Goal: Complete application form: Complete application form

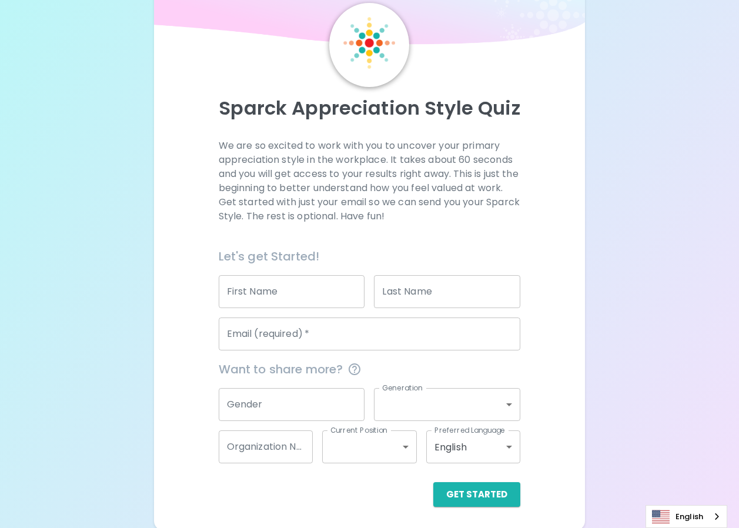
scroll to position [46, 0]
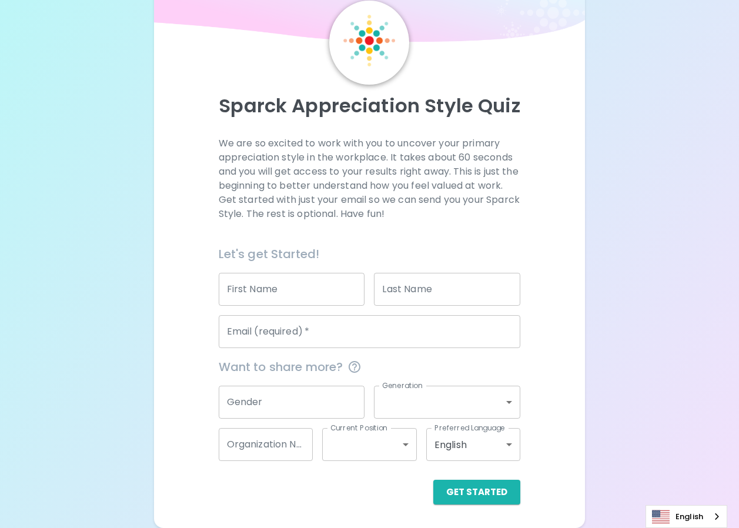
click at [276, 284] on input "First Name" at bounding box center [292, 289] width 146 height 33
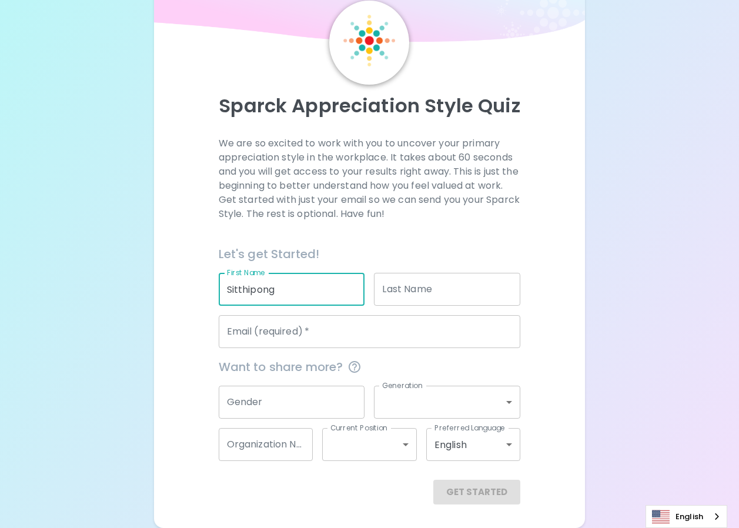
type input "Sitthipong"
click at [483, 282] on input "Last Name" at bounding box center [447, 289] width 146 height 33
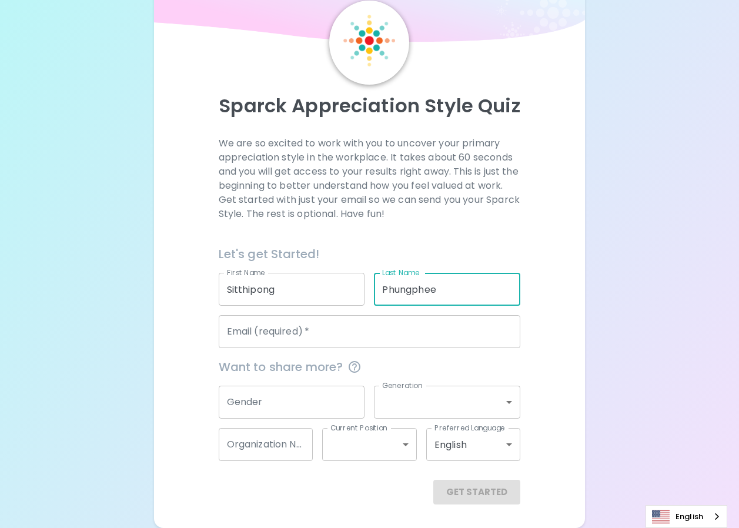
type input "Phungphee"
click at [306, 332] on input "Email (required)   *" at bounding box center [370, 331] width 302 height 33
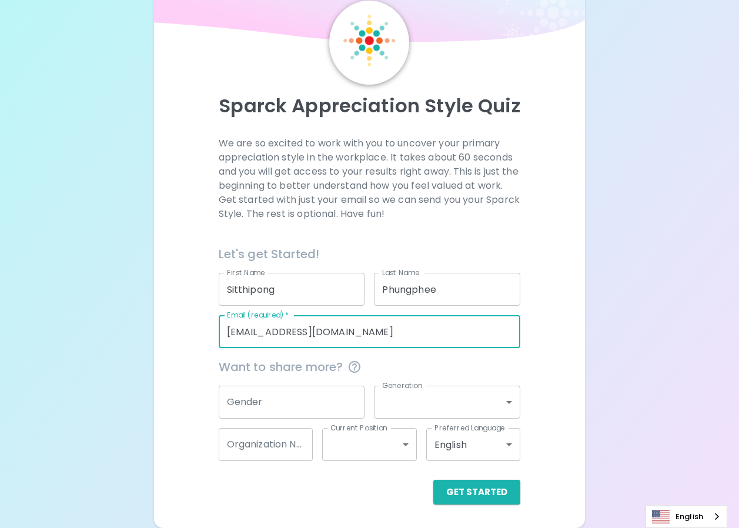
type input "[EMAIL_ADDRESS][DOMAIN_NAME]"
click at [581, 389] on div "Sparck Appreciation Style Quiz We are so excited to work with you to uncover yo…" at bounding box center [369, 252] width 431 height 551
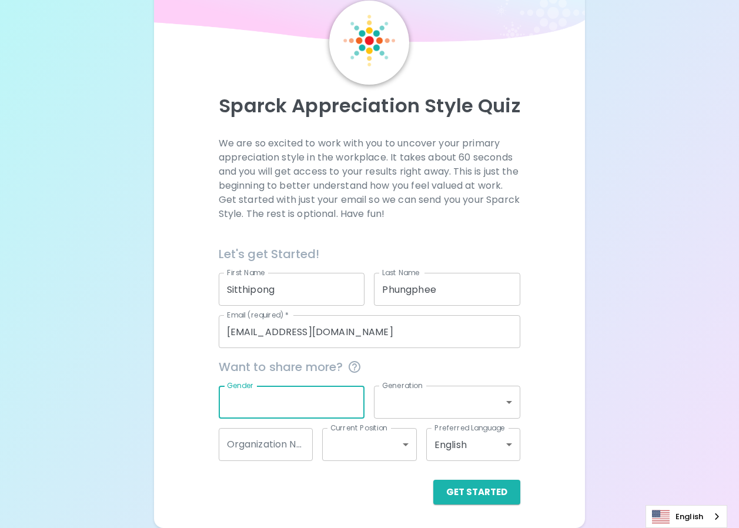
click at [334, 408] on input "Gender" at bounding box center [292, 402] width 146 height 33
click at [578, 405] on div "Sparck Appreciation Style Quiz We are so excited to work with you to uncover yo…" at bounding box center [369, 252] width 431 height 551
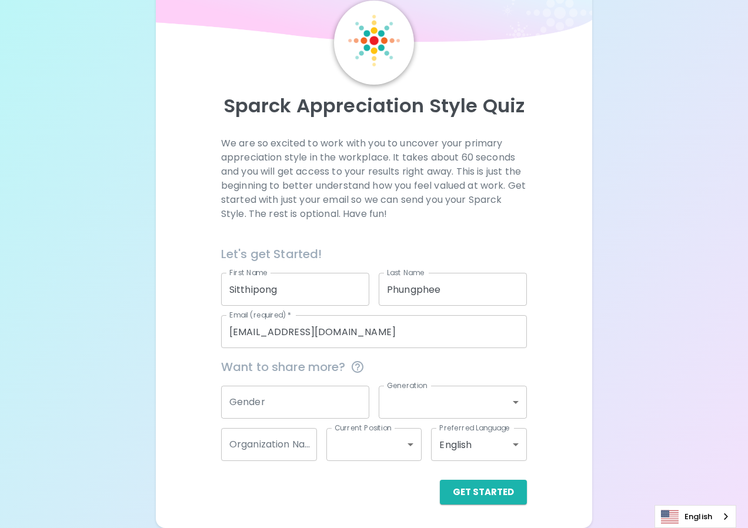
click at [515, 446] on body "Sparck Appreciation Style Quiz We are so excited to work with you to uncover yo…" at bounding box center [374, 241] width 748 height 574
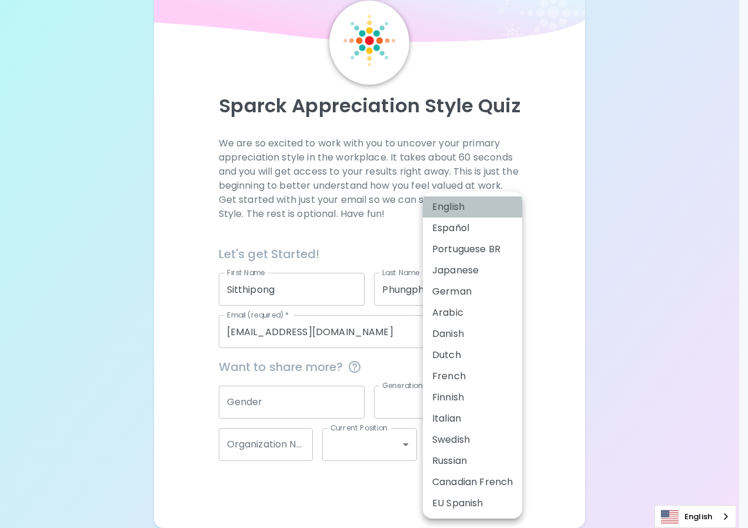
click at [460, 206] on li "English" at bounding box center [472, 206] width 99 height 21
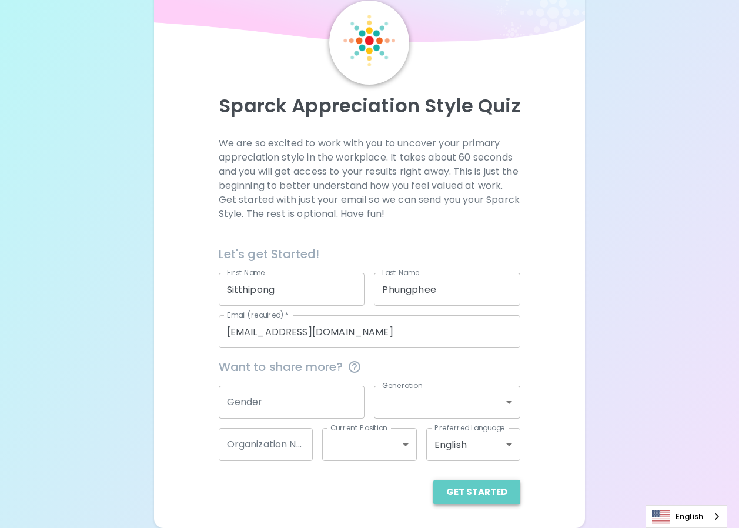
click at [496, 498] on button "Get Started" at bounding box center [476, 492] width 87 height 25
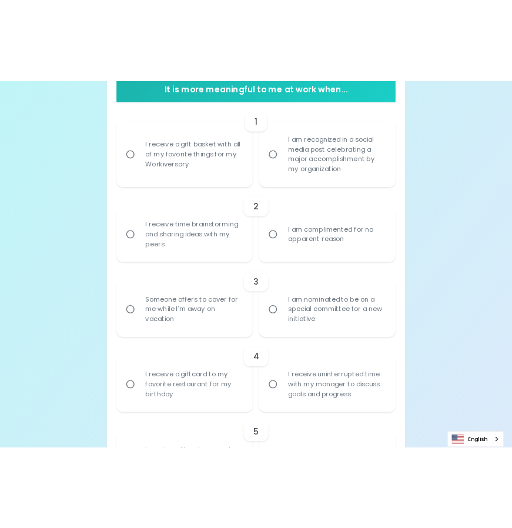
scroll to position [270, 0]
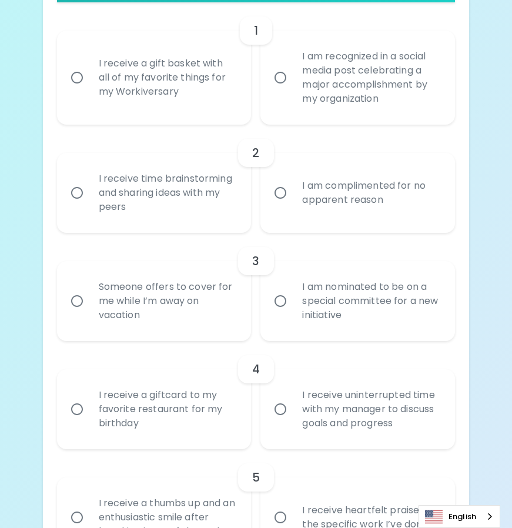
click at [75, 78] on input "I receive a gift basket with all of my favorite things for my Workiversary" at bounding box center [77, 77] width 25 height 25
radio input "true"
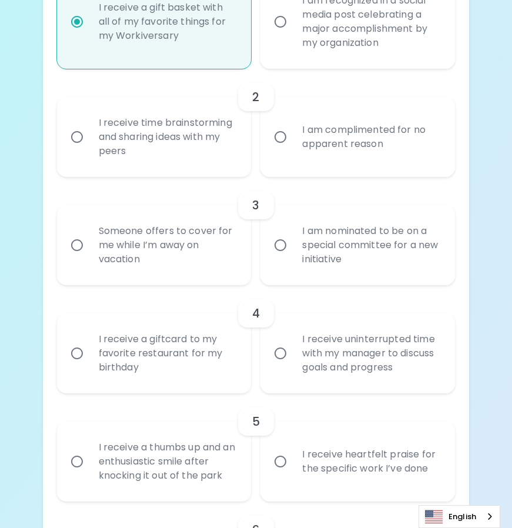
scroll to position [364, 0]
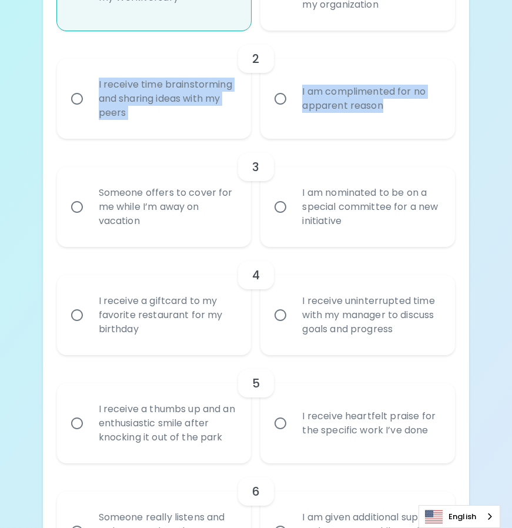
drag, startPoint x: 88, startPoint y: 76, endPoint x: 402, endPoint y: 118, distance: 317.2
click at [402, 118] on div "I receive time brainstorming and sharing ideas with my peers I am complimented …" at bounding box center [252, 93] width 408 height 89
copy div "I receive time brainstorming and sharing ideas with my peers I am complimented …"
click at [81, 102] on input "I receive time brainstorming and sharing ideas with my peers" at bounding box center [77, 98] width 25 height 25
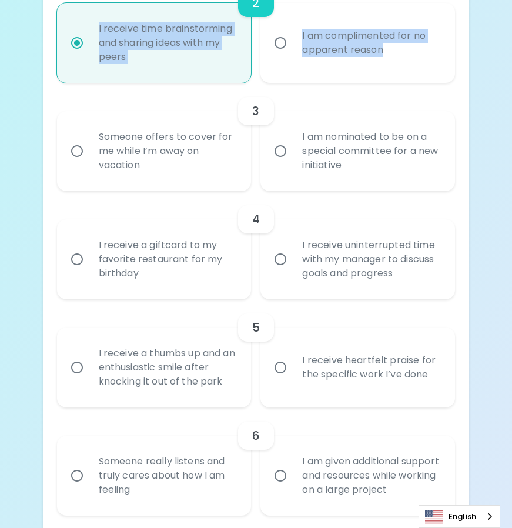
scroll to position [458, 0]
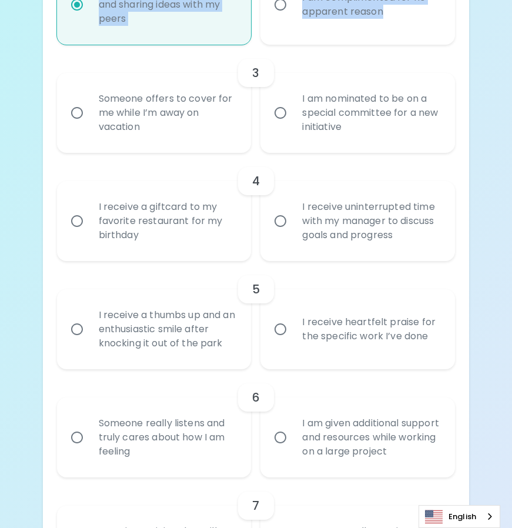
radio input "true"
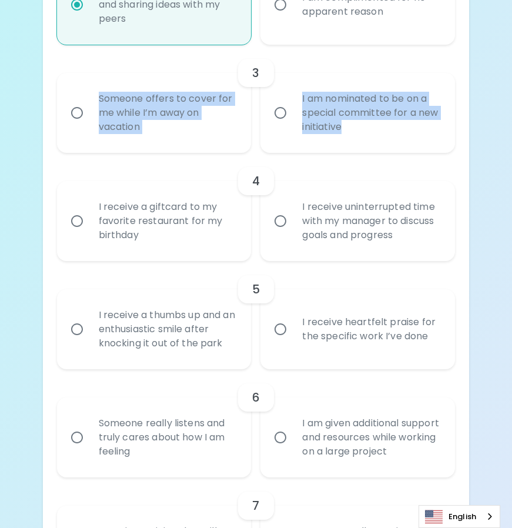
drag, startPoint x: 433, startPoint y: 150, endPoint x: 96, endPoint y: 96, distance: 341.2
click at [96, 96] on div "Someone offers to cover for me while I’m away on vacation I am nominated to be …" at bounding box center [252, 107] width 408 height 89
copy div "Someone offers to cover for me while I’m away on vacation I am nominated to be …"
click at [78, 116] on input "Someone offers to cover for me while I’m away on vacation" at bounding box center [77, 113] width 25 height 25
radio input "false"
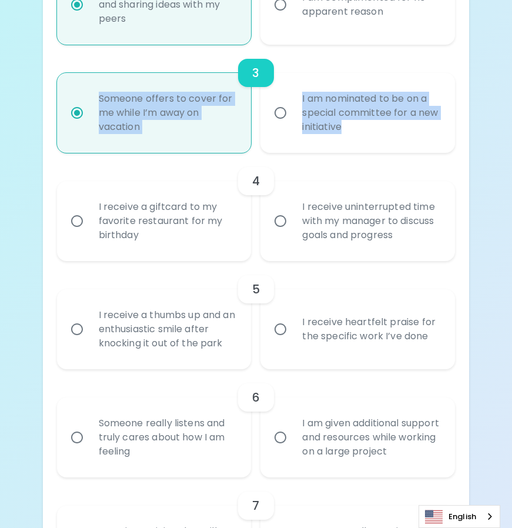
scroll to position [552, 0]
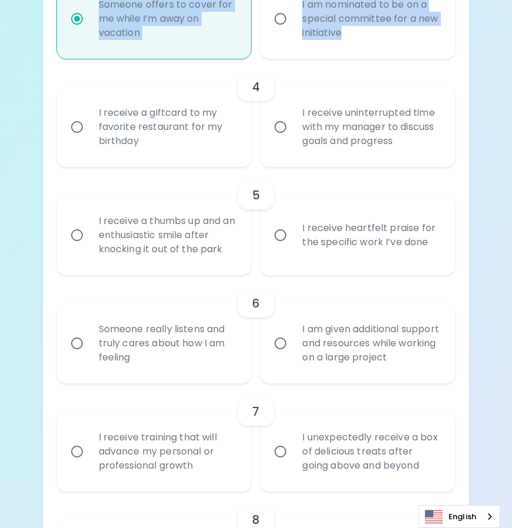
radio input "true"
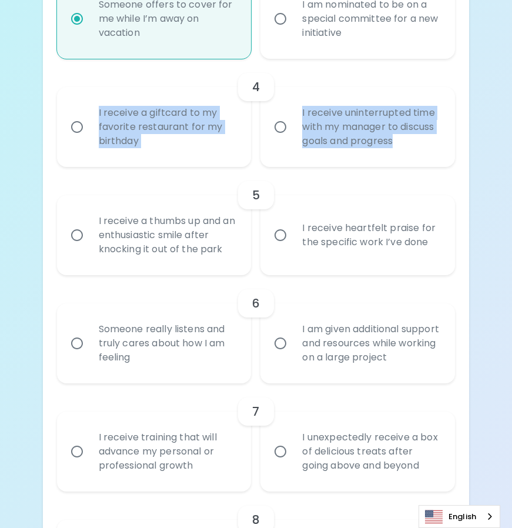
drag, startPoint x: 352, startPoint y: 162, endPoint x: 91, endPoint y: 116, distance: 265.0
click at [91, 116] on div "I receive a giftcard to my favorite restaurant for my birthday I receive uninte…" at bounding box center [252, 122] width 408 height 89
copy div "I receive a giftcard to my favorite restaurant for my birthday I receive uninte…"
click at [76, 127] on input "I receive a giftcard to my favorite restaurant for my birthday" at bounding box center [77, 127] width 25 height 25
radio input "false"
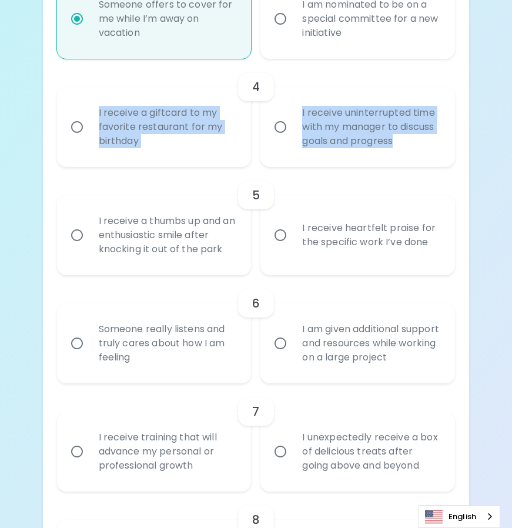
radio input "false"
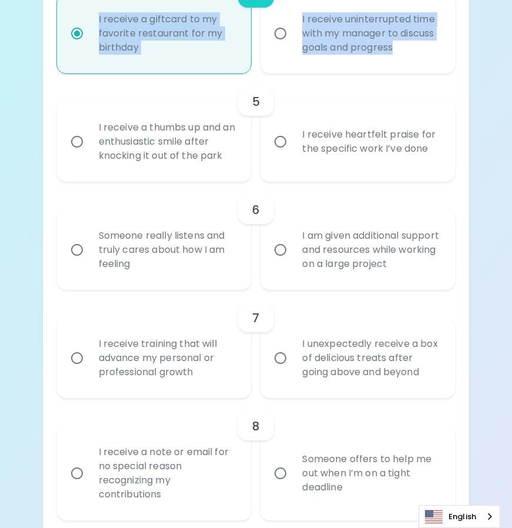
scroll to position [646, 0]
radio input "true"
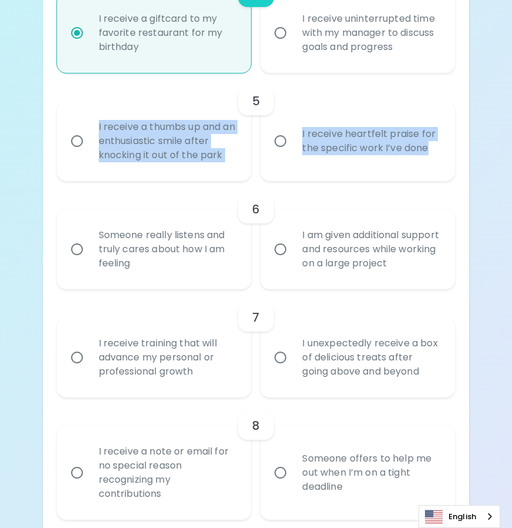
drag, startPoint x: 441, startPoint y: 172, endPoint x: 98, endPoint y: 125, distance: 346.5
click at [98, 125] on div "I receive a thumbs up and an enthusiastic smile after knocking it out of the pa…" at bounding box center [252, 136] width 408 height 89
copy div "I receive a thumbs up and an enthusiastic smile after knocking it out of the pa…"
click at [280, 143] on input "I receive heartfelt praise for the specific work I’ve done" at bounding box center [280, 141] width 25 height 25
radio input "false"
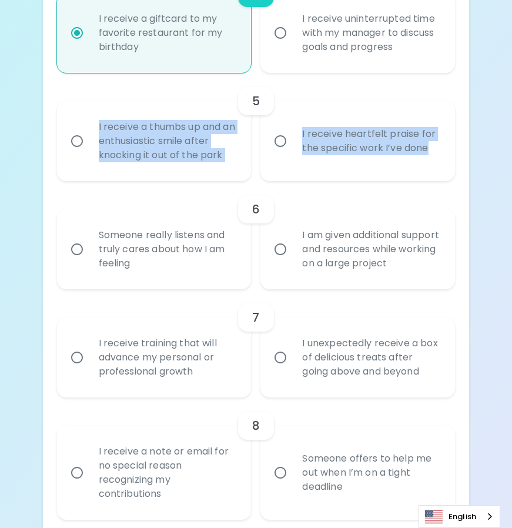
radio input "false"
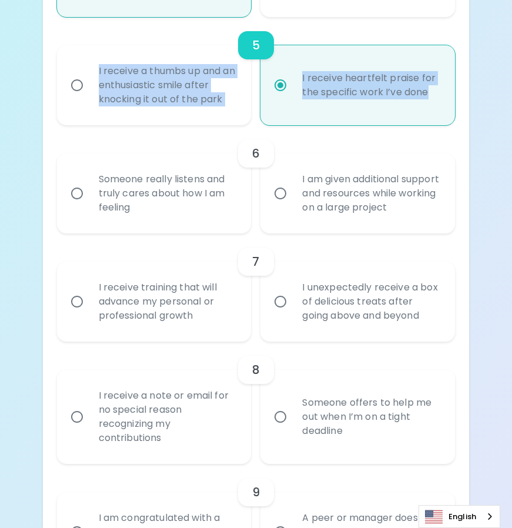
scroll to position [740, 0]
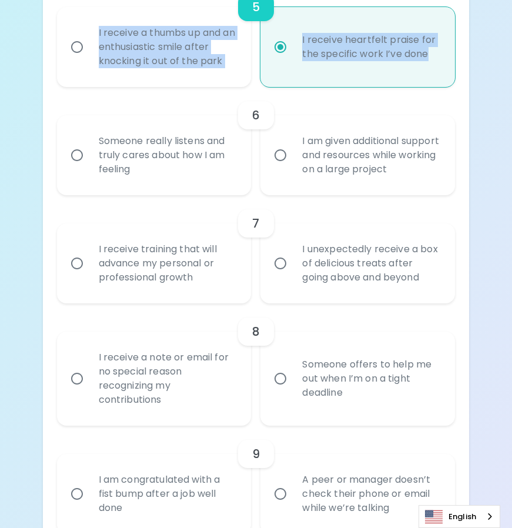
radio input "true"
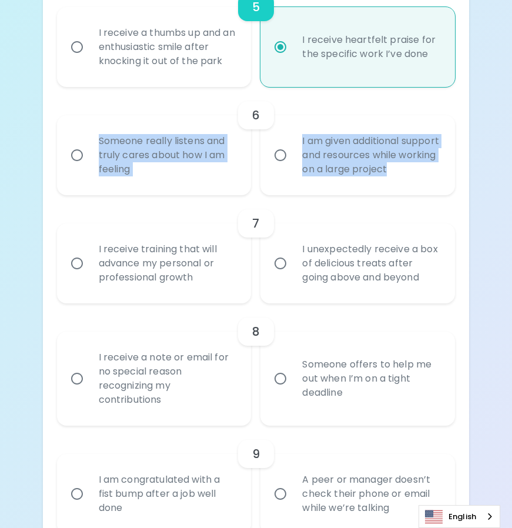
drag, startPoint x: 437, startPoint y: 189, endPoint x: 89, endPoint y: 143, distance: 350.5
click at [89, 143] on div "Someone really listens and truly cares about how I am feeling I am given additi…" at bounding box center [252, 150] width 408 height 89
copy div "Someone really listens and truly cares about how I am feeling I am given additi…"
click at [73, 161] on input "Someone really listens and truly cares about how I am feeling" at bounding box center [77, 155] width 25 height 25
radio input "false"
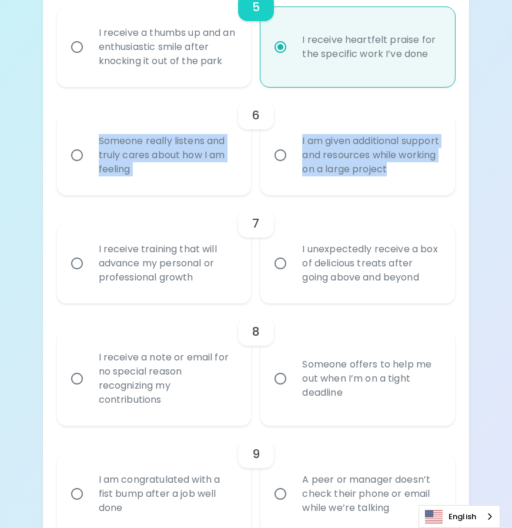
radio input "false"
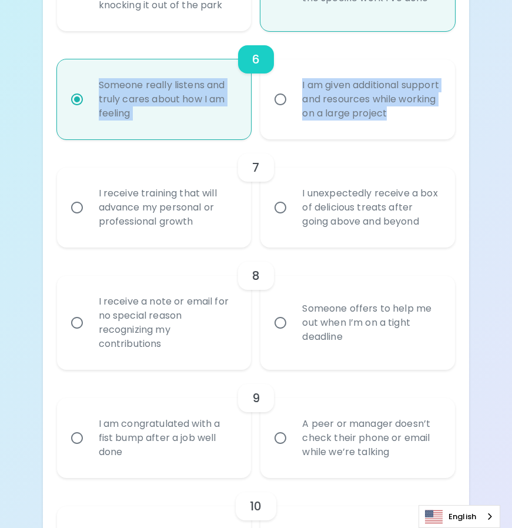
scroll to position [834, 0]
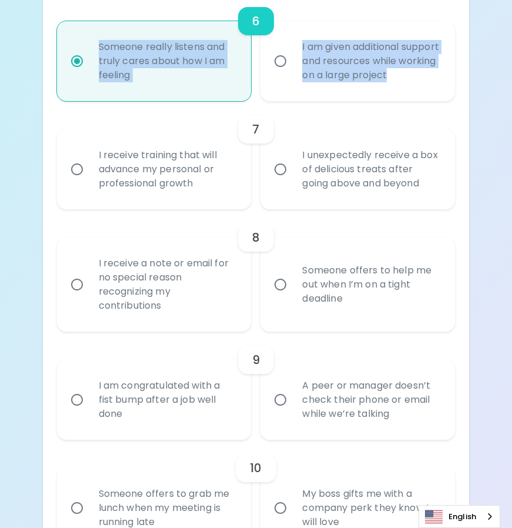
radio input "true"
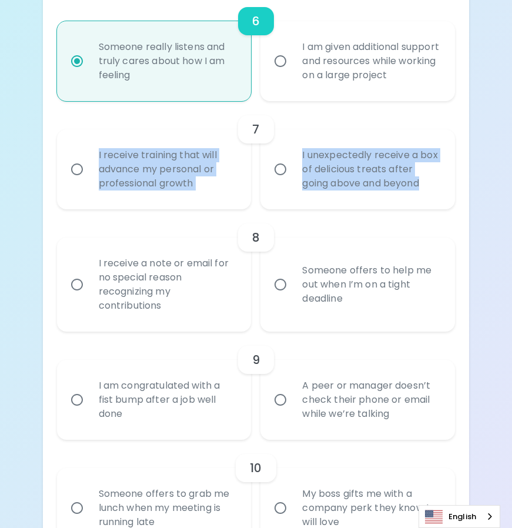
drag, startPoint x: 434, startPoint y: 193, endPoint x: 99, endPoint y: 147, distance: 338.7
click at [99, 147] on div "I receive training that will advance my personal or professional growth I unexp…" at bounding box center [252, 164] width 408 height 89
copy div "I receive training that will advance my personal or professional growth I unexp…"
click at [77, 169] on input "I receive training that will advance my personal or professional growth" at bounding box center [77, 169] width 25 height 25
radio input "false"
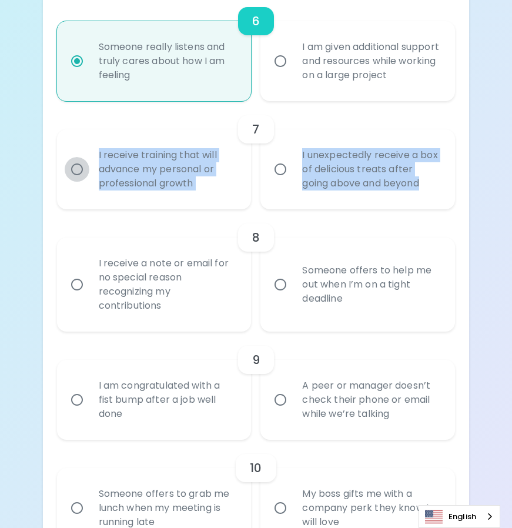
radio input "false"
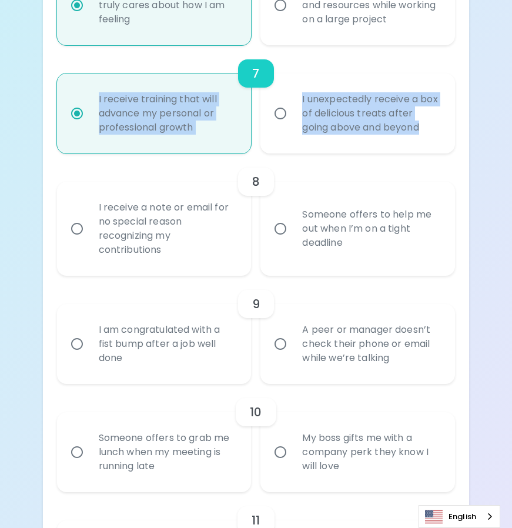
scroll to position [928, 0]
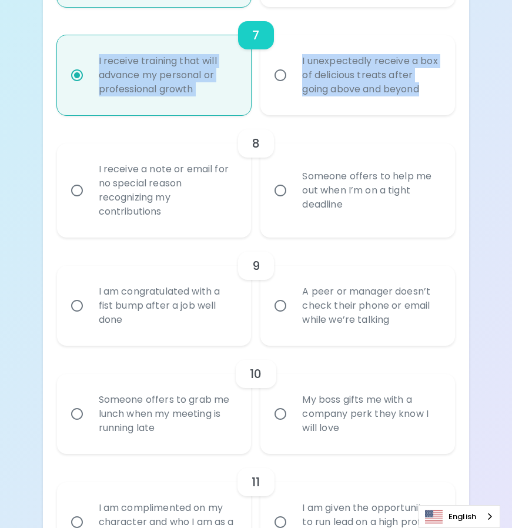
radio input "true"
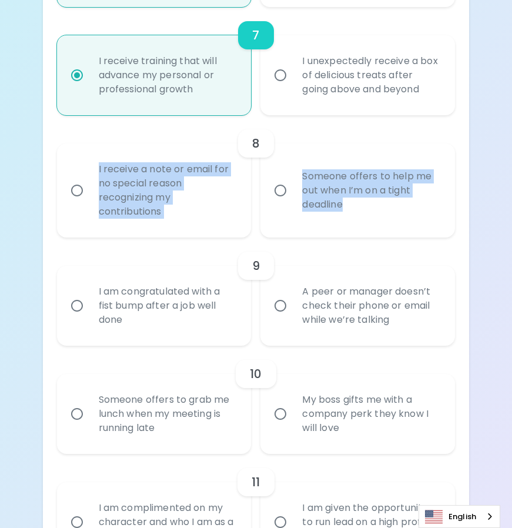
drag, startPoint x: 379, startPoint y: 227, endPoint x: 96, endPoint y: 167, distance: 288.4
click at [96, 167] on div "I receive a note or email for no special reason recognizing my contributions So…" at bounding box center [252, 185] width 408 height 103
copy div "I receive a note or email for no special reason recognizing my contributions So…"
click at [73, 192] on input "I receive a note or email for no special reason recognizing my contributions" at bounding box center [77, 190] width 25 height 25
radio input "false"
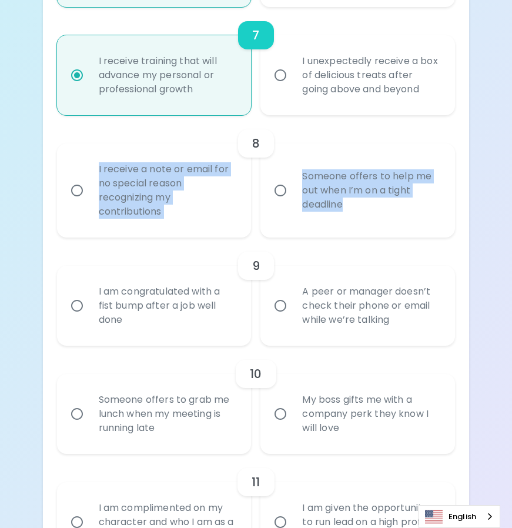
radio input "false"
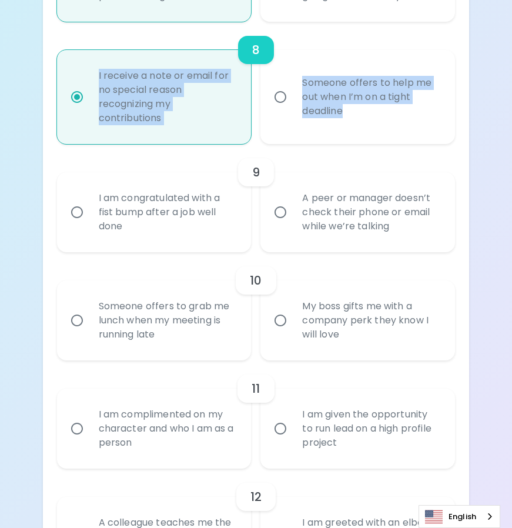
scroll to position [1022, 0]
radio input "true"
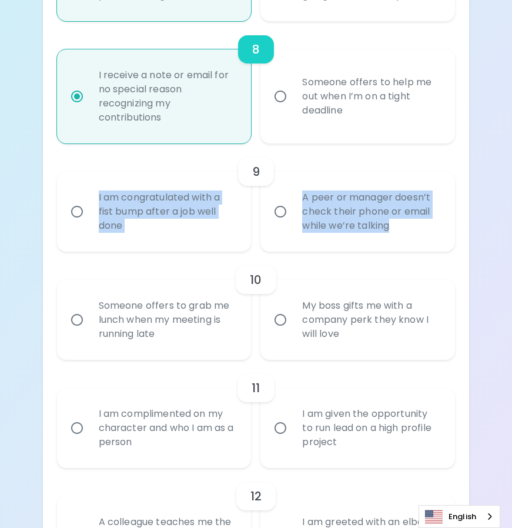
drag, startPoint x: 408, startPoint y: 237, endPoint x: 95, endPoint y: 198, distance: 315.7
click at [95, 198] on div "I am congratulated with a fist bump after a job well done A peer or manager doe…" at bounding box center [252, 206] width 408 height 89
copy div "I am congratulated with a fist bump after a job well done A peer or manager doe…"
click at [71, 216] on input "I am congratulated with a fist bump after a job well done" at bounding box center [77, 211] width 25 height 25
radio input "false"
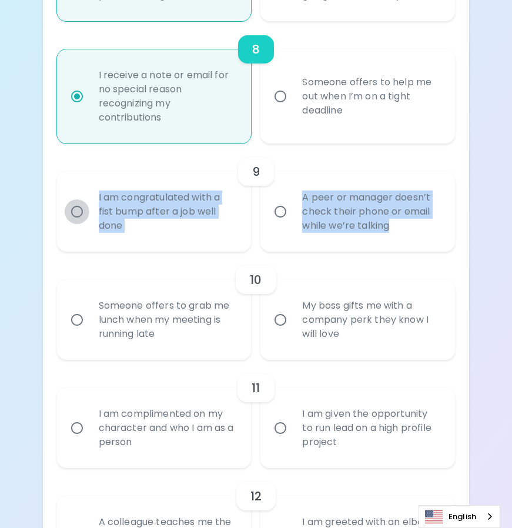
radio input "false"
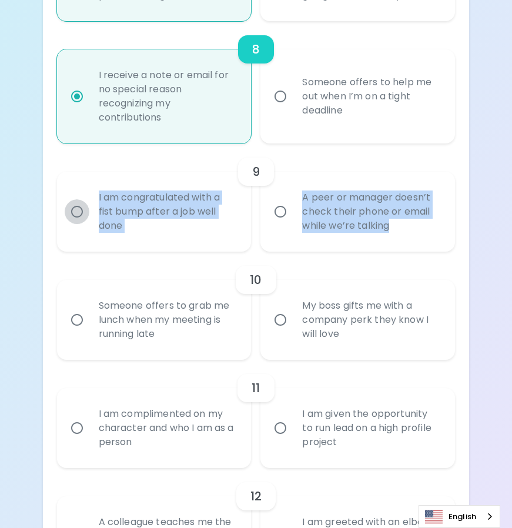
radio input "false"
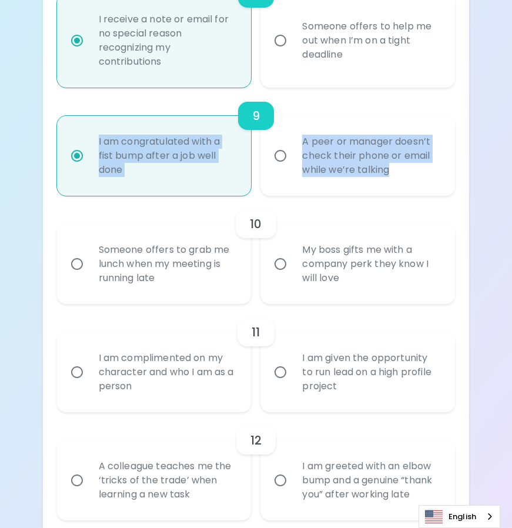
scroll to position [1116, 0]
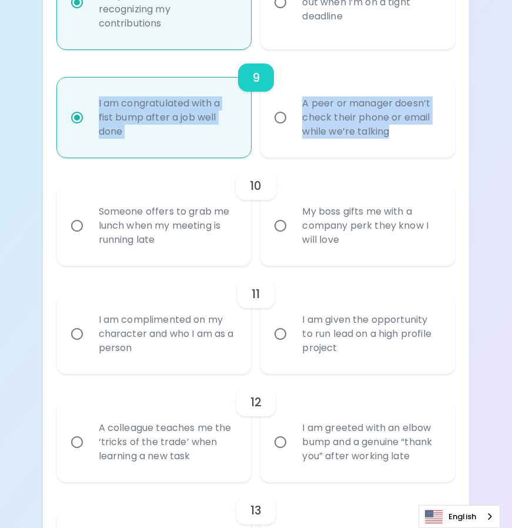
radio input "true"
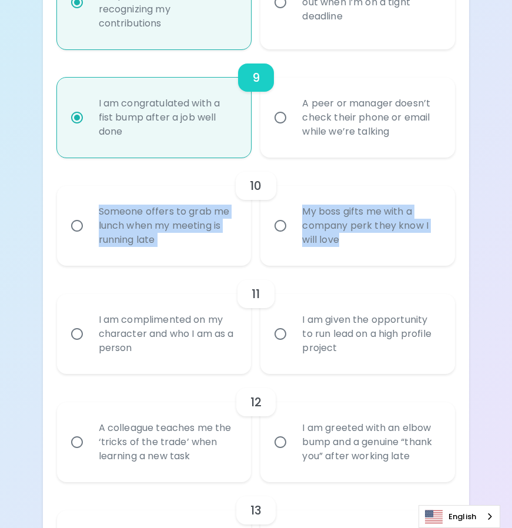
drag, startPoint x: 436, startPoint y: 257, endPoint x: 100, endPoint y: 207, distance: 339.8
click at [100, 207] on div "Someone offers to grab me lunch when my meeting is running late My boss gifts m…" at bounding box center [252, 220] width 408 height 89
copy div "Someone offers to grab me lunch when my meeting is running late My boss gifts m…"
click at [279, 225] on input "My boss gifts me with a company perk they know I will love" at bounding box center [280, 225] width 25 height 25
radio input "false"
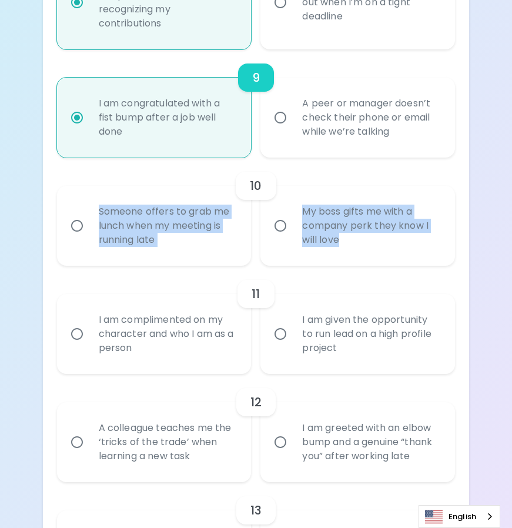
radio input "false"
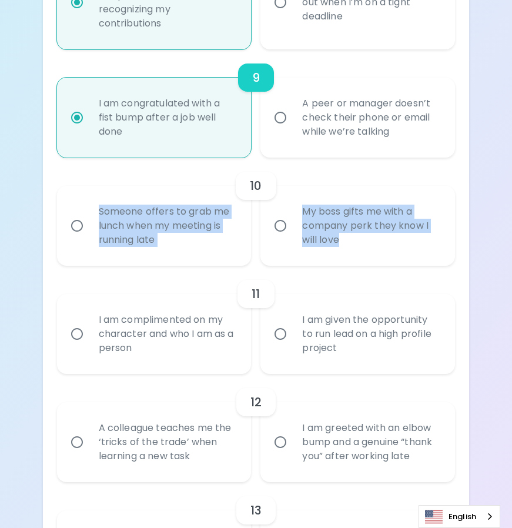
radio input "false"
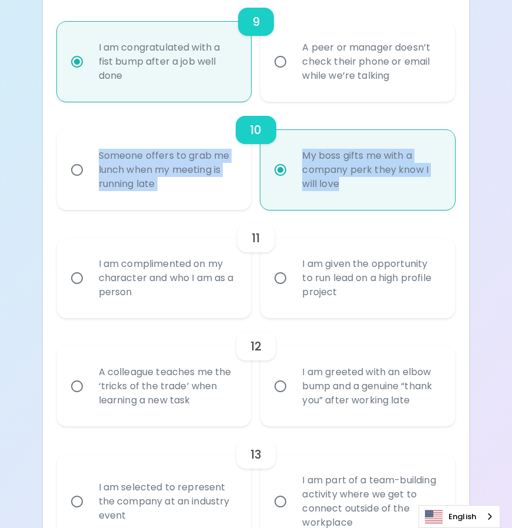
scroll to position [1210, 0]
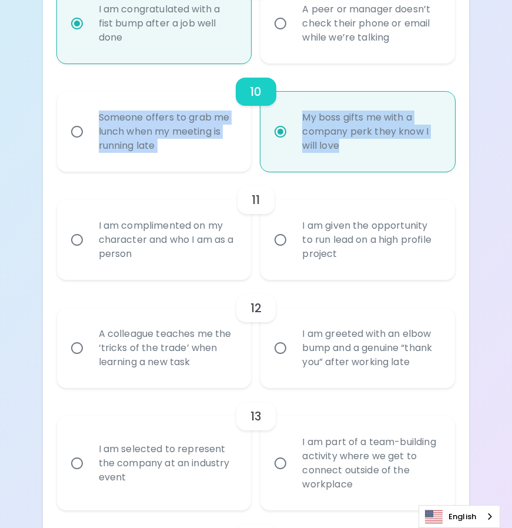
radio input "true"
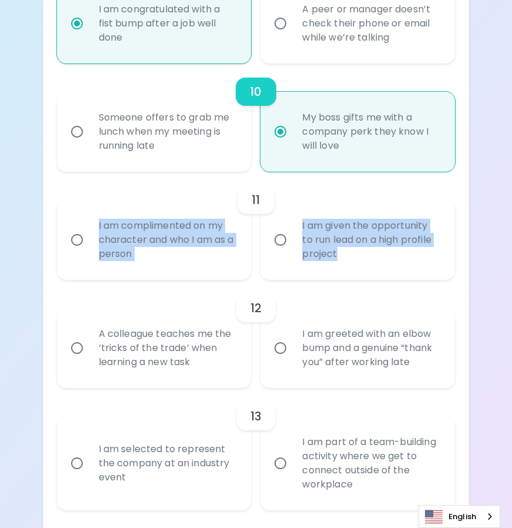
drag, startPoint x: 384, startPoint y: 266, endPoint x: 93, endPoint y: 230, distance: 292.6
click at [93, 230] on div "I am complimented on my character and who I am as a person I am given the oppor…" at bounding box center [252, 234] width 408 height 89
copy div "I am complimented on my character and who I am as a person I am given the oppor…"
click at [80, 240] on input "I am complimented on my character and who I am as a person" at bounding box center [77, 239] width 25 height 25
radio input "false"
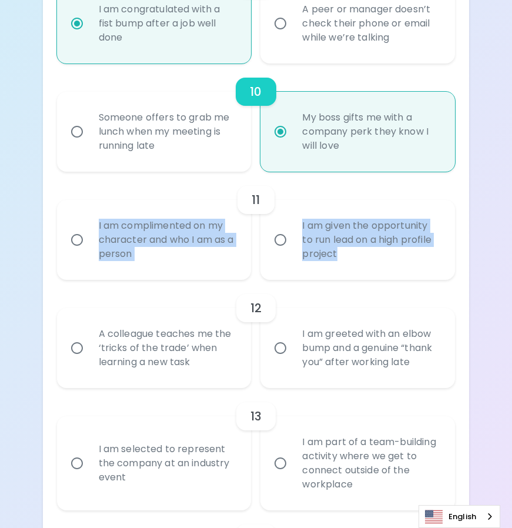
radio input "false"
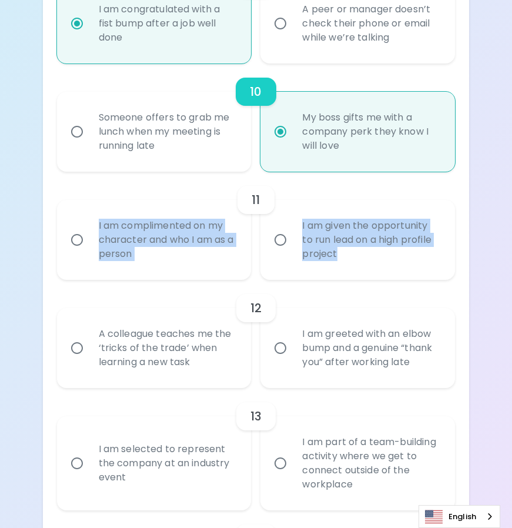
radio input "false"
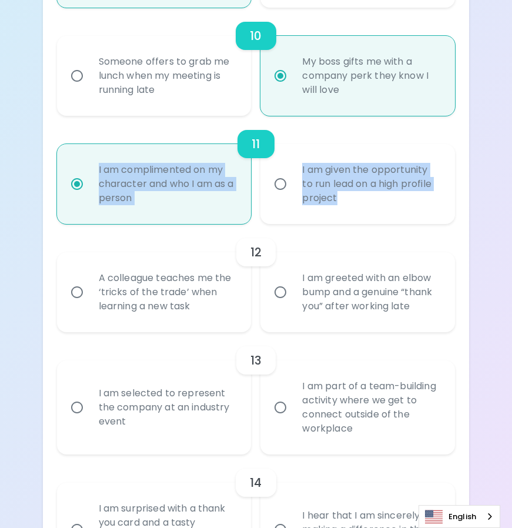
scroll to position [1304, 0]
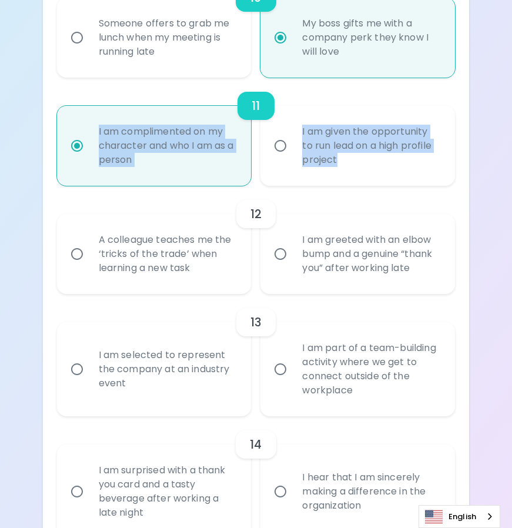
radio input "true"
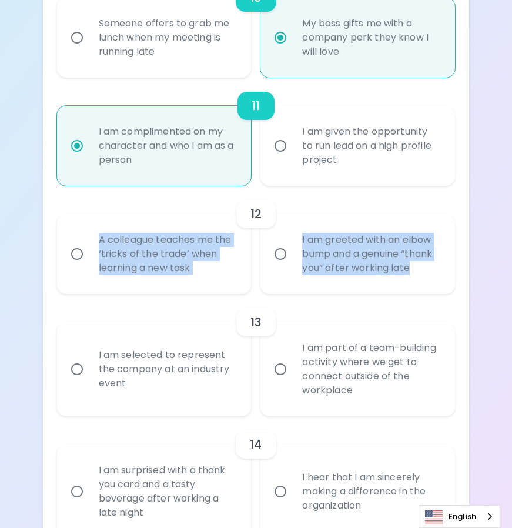
drag, startPoint x: 435, startPoint y: 277, endPoint x: 92, endPoint y: 242, distance: 344.5
click at [92, 242] on div "A colleague teaches me the ‘tricks of the trade’ when learning a new task I am …" at bounding box center [252, 249] width 408 height 89
click at [85, 252] on input "A colleague teaches me the ‘tricks of the trade’ when learning a new task" at bounding box center [77, 254] width 25 height 25
radio input "false"
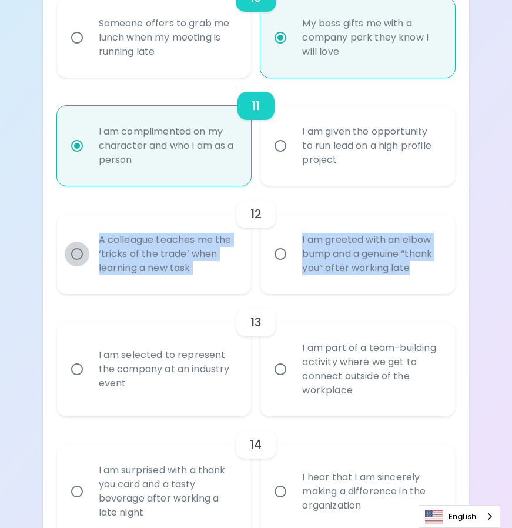
radio input "false"
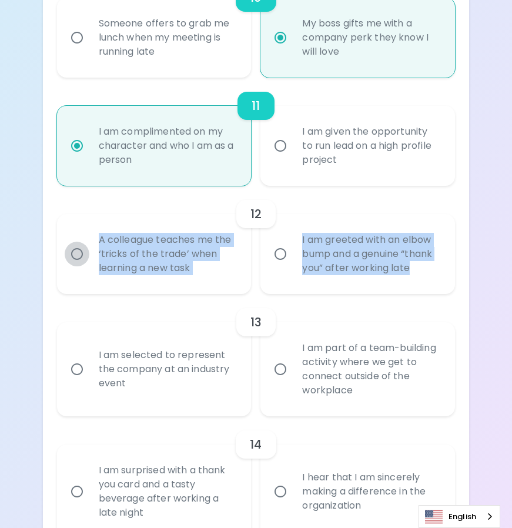
radio input "false"
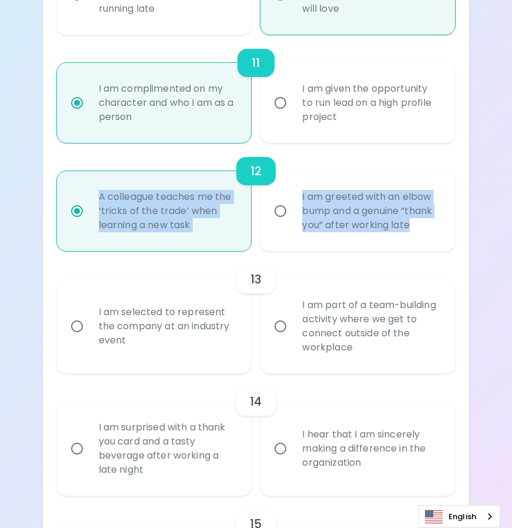
scroll to position [1398, 0]
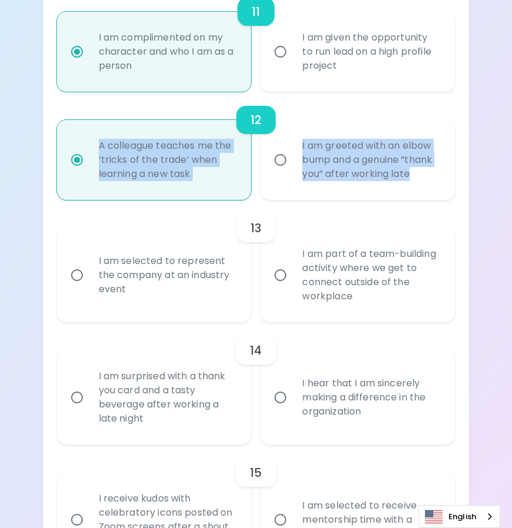
radio input "true"
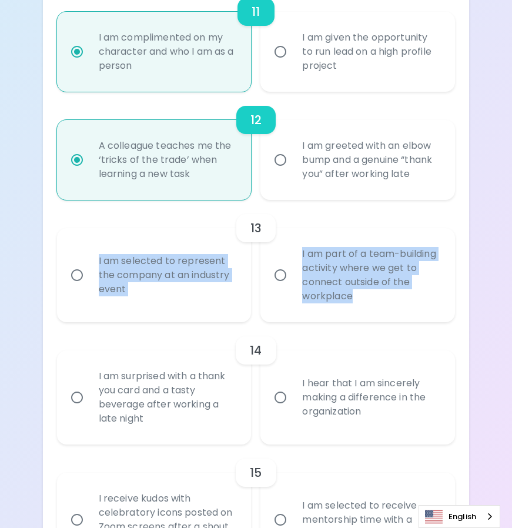
drag, startPoint x: 400, startPoint y: 308, endPoint x: 95, endPoint y: 259, distance: 308.3
click at [95, 259] on div "I am selected to represent the company at an industry event I am part of a team…" at bounding box center [252, 270] width 408 height 103
click at [74, 273] on input "I am selected to represent the company at an industry event" at bounding box center [77, 275] width 25 height 25
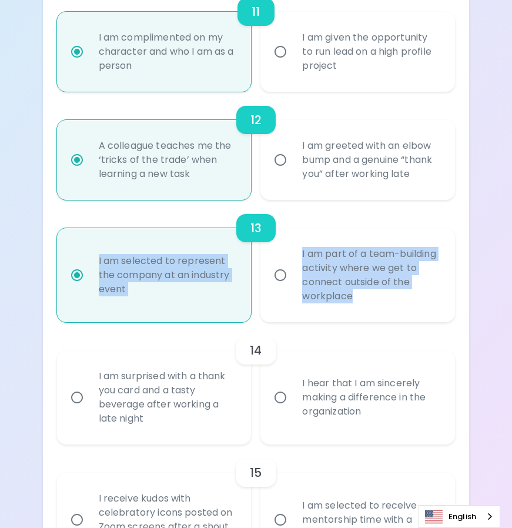
radio input "false"
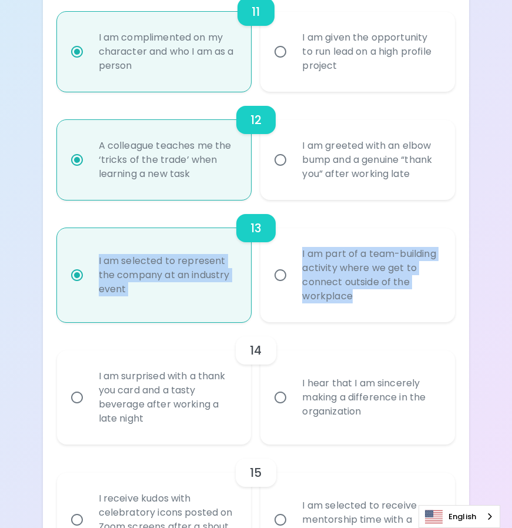
radio input "false"
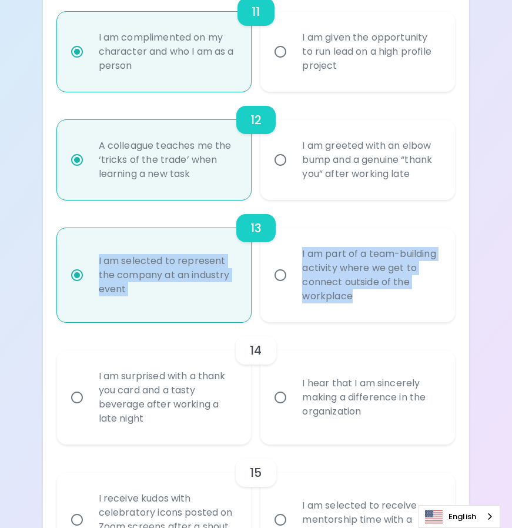
radio input "false"
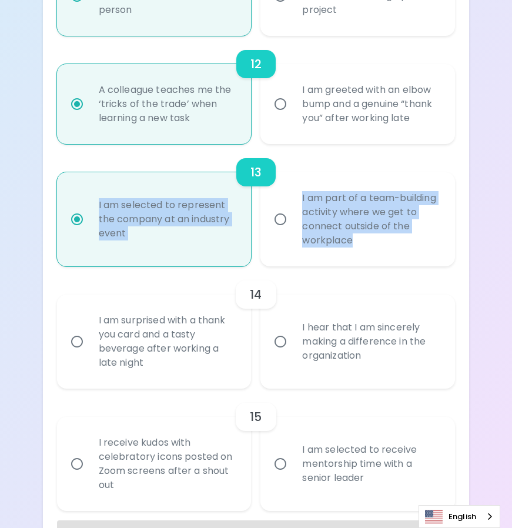
scroll to position [1492, 0]
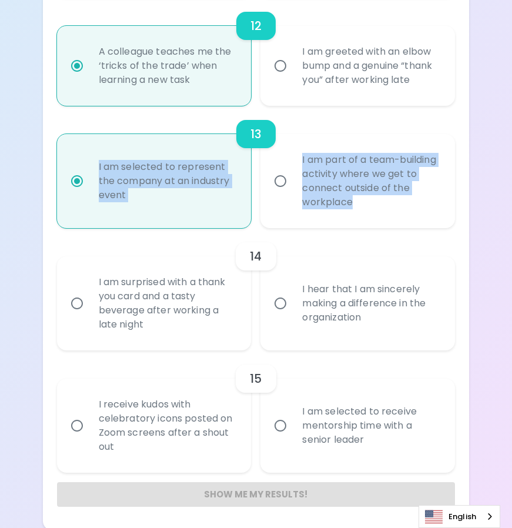
radio input "true"
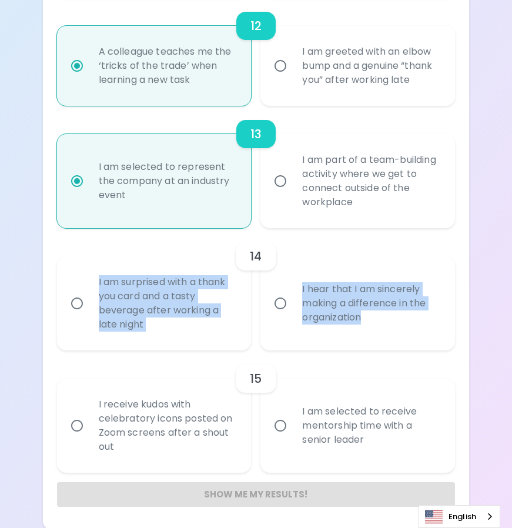
drag, startPoint x: 383, startPoint y: 337, endPoint x: 99, endPoint y: 284, distance: 288.7
click at [99, 284] on div "I am surprised with a thank you card and a tasty beverage after working a late …" at bounding box center [252, 298] width 408 height 103
click at [81, 301] on input "I am surprised with a thank you card and a tasty beverage after working a late …" at bounding box center [77, 303] width 25 height 25
radio input "false"
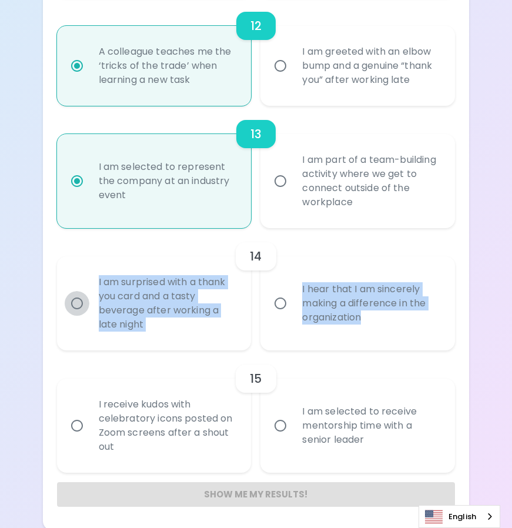
radio input "false"
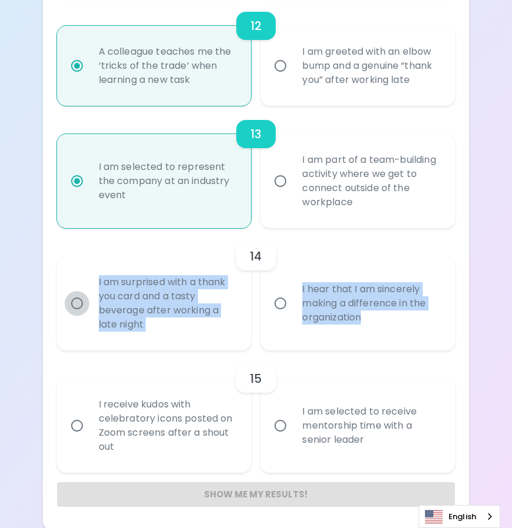
radio input "false"
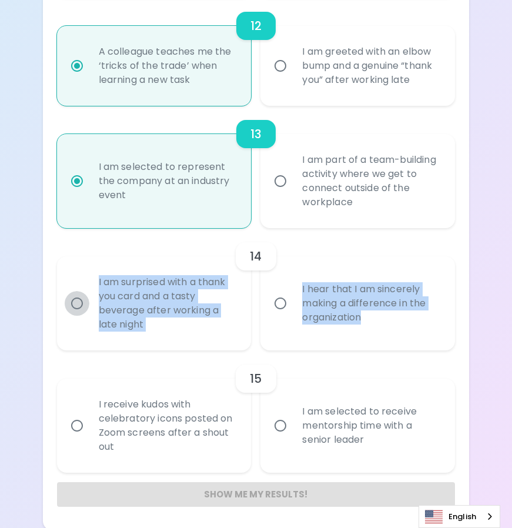
scroll to position [1495, 0]
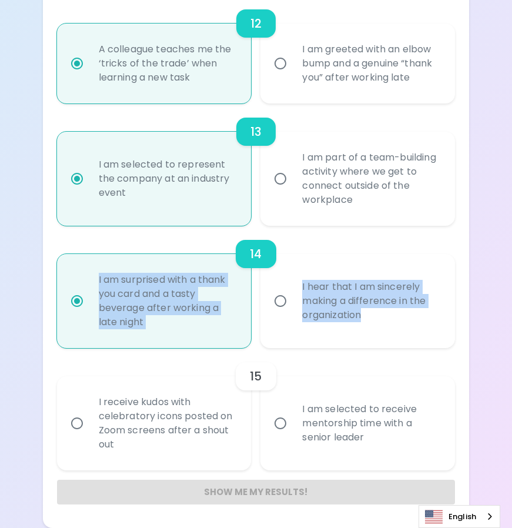
radio input "true"
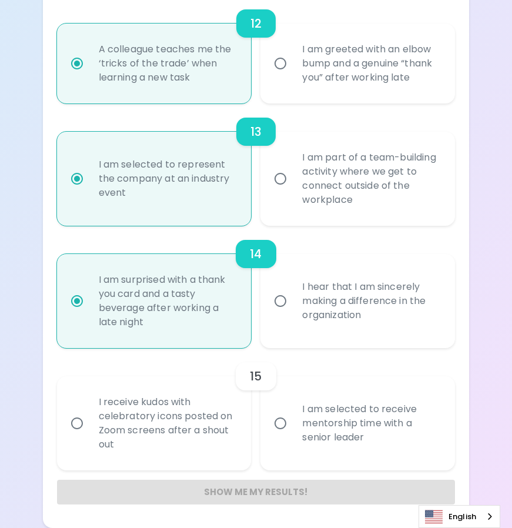
click at [323, 361] on div "15 I receive kudos with celebratory icons posted on Zoom screens after a shout …" at bounding box center [256, 409] width 399 height 122
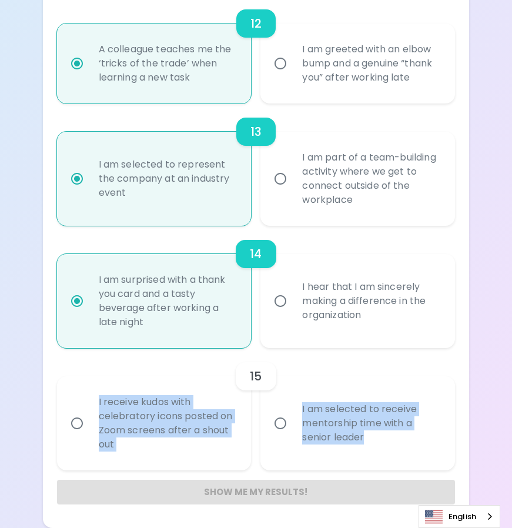
drag, startPoint x: 380, startPoint y: 441, endPoint x: 91, endPoint y: 408, distance: 290.5
click at [91, 408] on div "I receive kudos with celebratory icons posted on Zoom screens after a shout out…" at bounding box center [252, 418] width 408 height 103
click at [79, 422] on input "I receive kudos with celebratory icons posted on Zoom screens after a shout out" at bounding box center [77, 423] width 25 height 25
radio input "false"
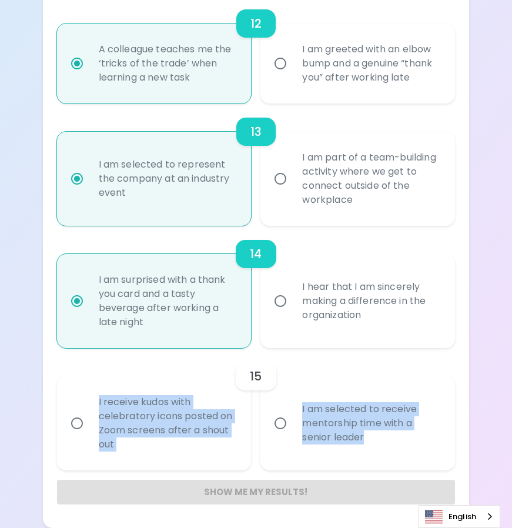
radio input "false"
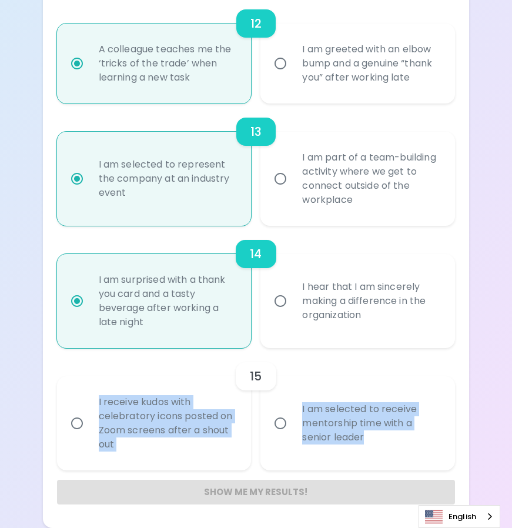
radio input "false"
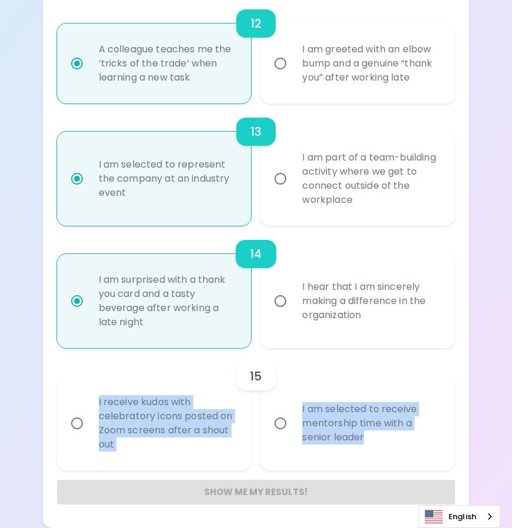
radio input "false"
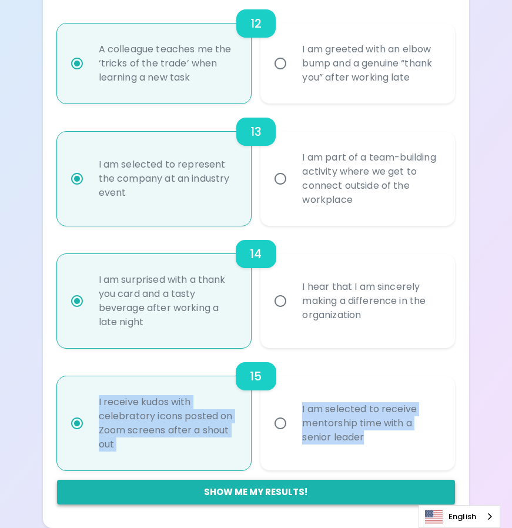
radio input "true"
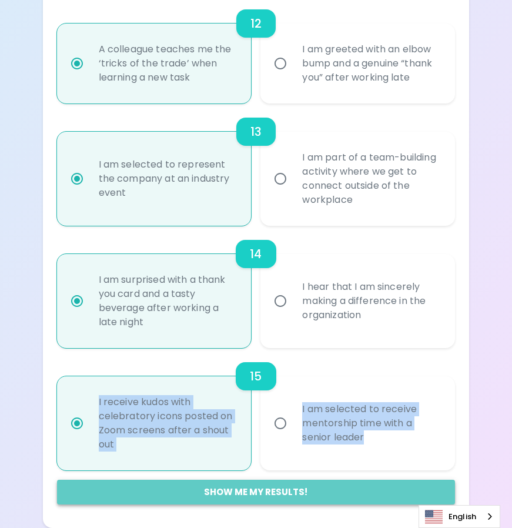
click at [320, 490] on button "Show me my results!" at bounding box center [256, 492] width 399 height 25
radio input "false"
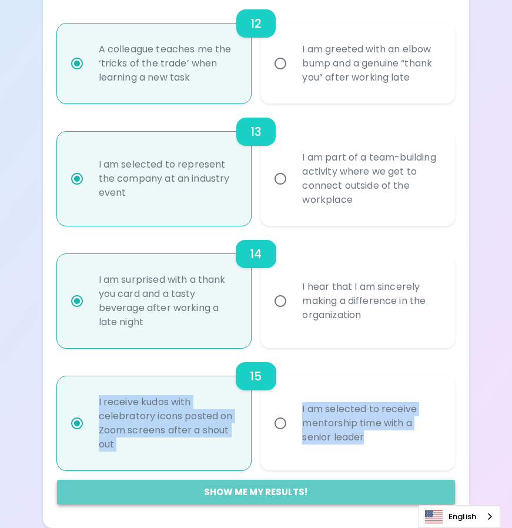
radio input "false"
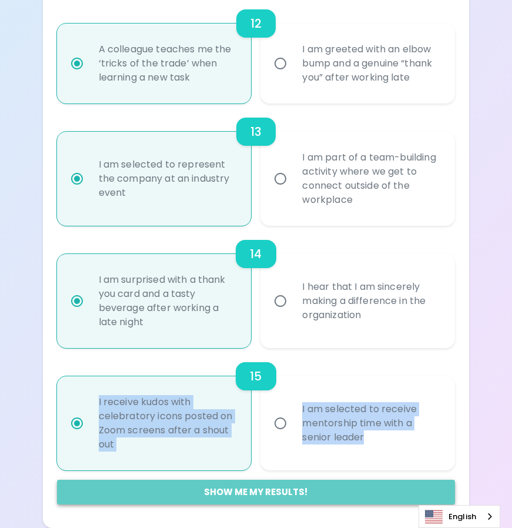
radio input "false"
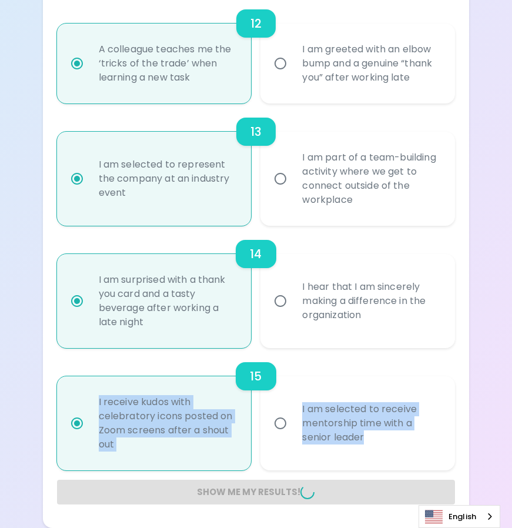
radio input "false"
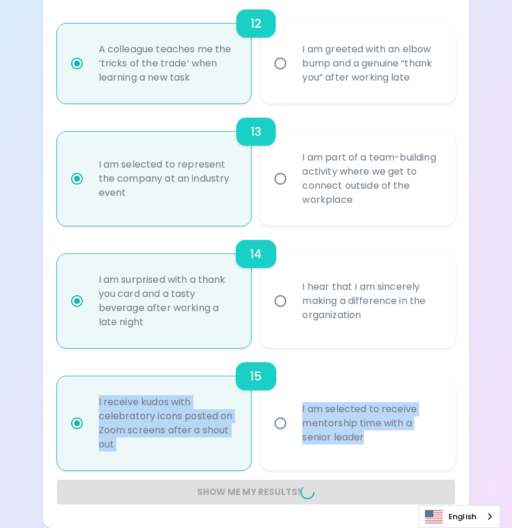
radio input "false"
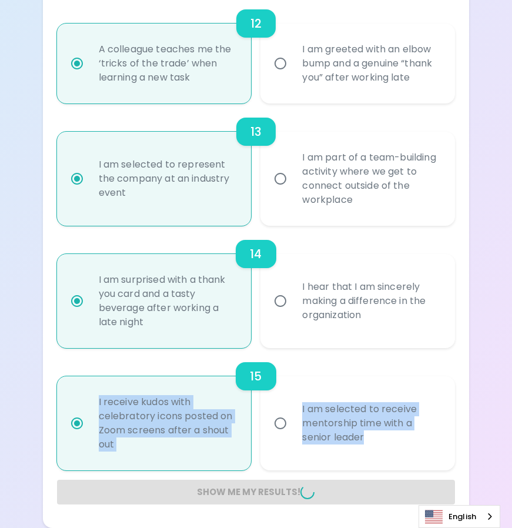
radio input "false"
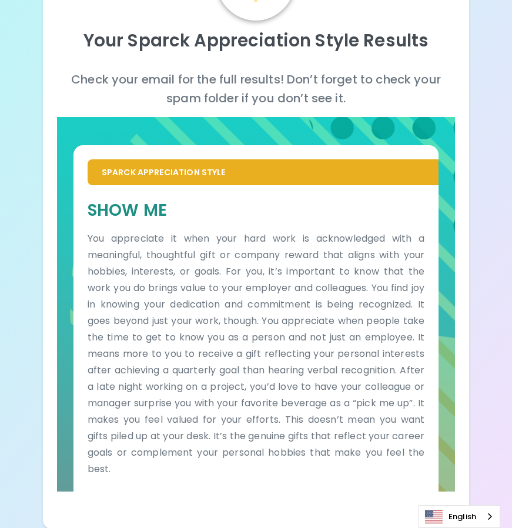
scroll to position [112, 0]
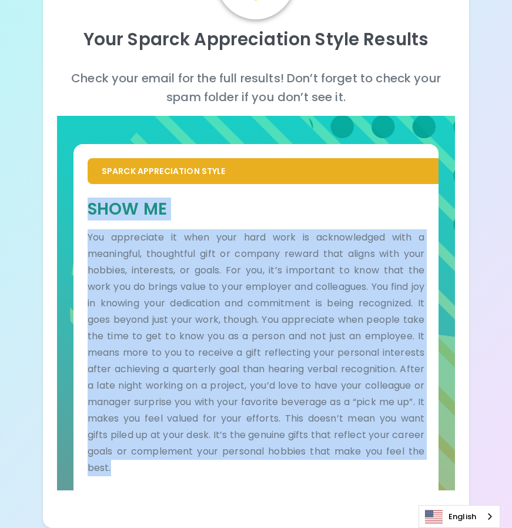
drag, startPoint x: 81, startPoint y: 210, endPoint x: 332, endPoint y: 463, distance: 356.2
click at [332, 463] on div "Show Me You appreciate it when your hard work is acknowledged with a meaningful…" at bounding box center [255, 337] width 365 height 306
click at [264, 210] on h5 "Show Me" at bounding box center [256, 209] width 337 height 22
drag, startPoint x: 88, startPoint y: 234, endPoint x: 323, endPoint y: 478, distance: 338.8
click at [323, 478] on div "Show Me You appreciate it when your hard work is acknowledged with a meaningful…" at bounding box center [255, 337] width 365 height 306
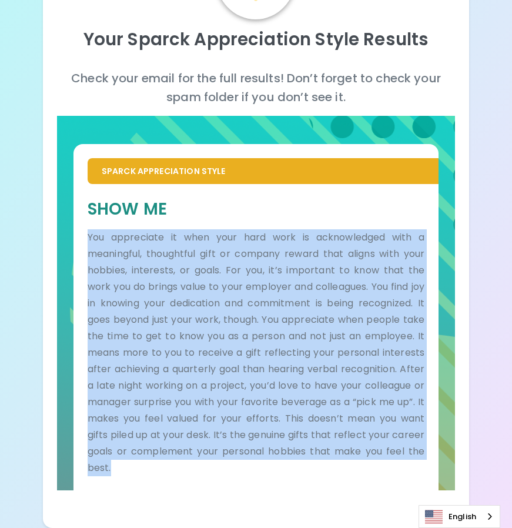
click at [500, 315] on div "Your Sparck Appreciation Style Results Check your email for the full results! D…" at bounding box center [256, 207] width 512 height 639
